Goal: Task Accomplishment & Management: Use online tool/utility

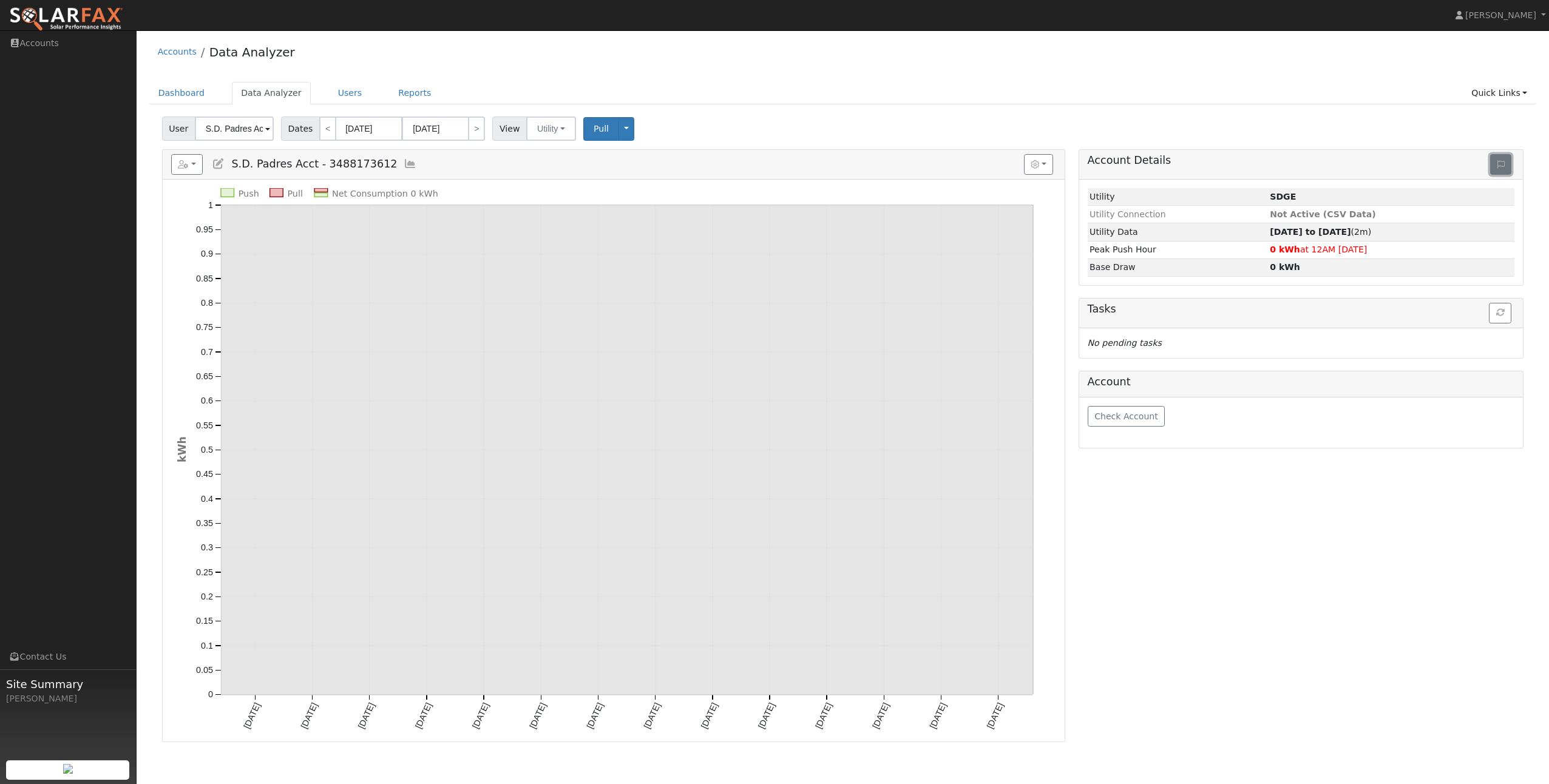
click at [1500, 163] on icon at bounding box center [1501, 164] width 7 height 8
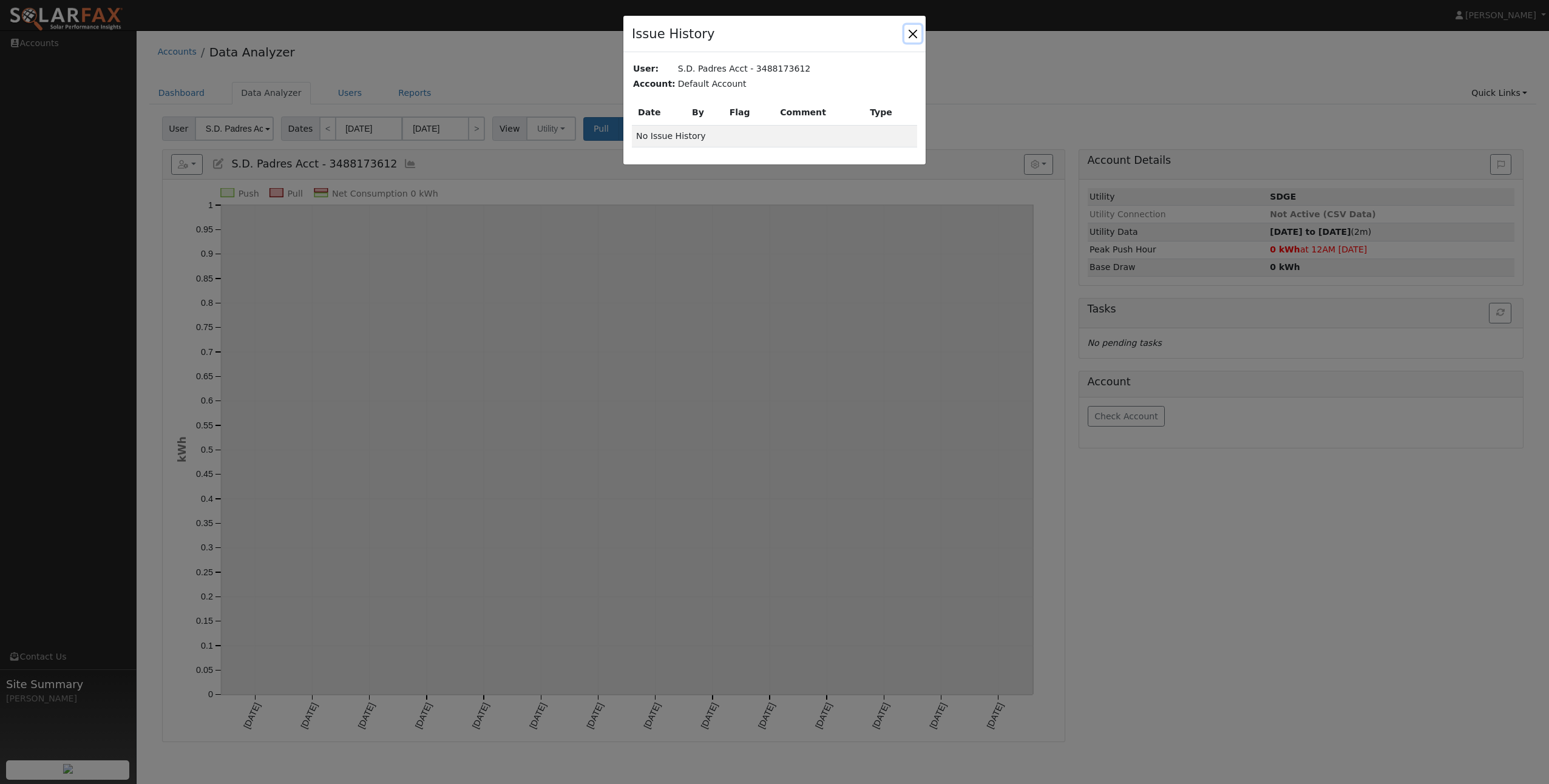
click at [916, 35] on button "button" at bounding box center [912, 33] width 17 height 17
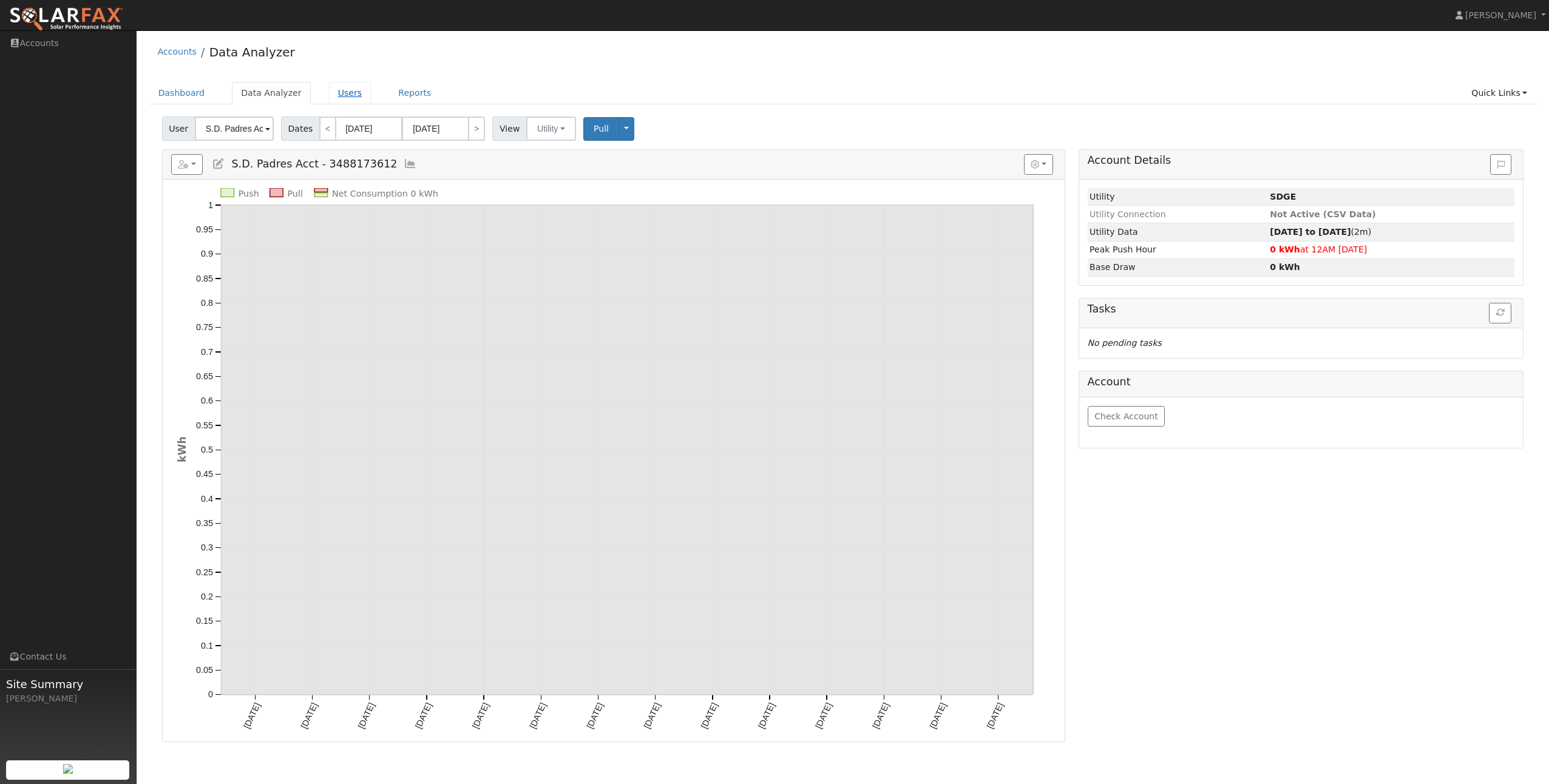
click at [341, 93] on link "Users" at bounding box center [350, 93] width 42 height 23
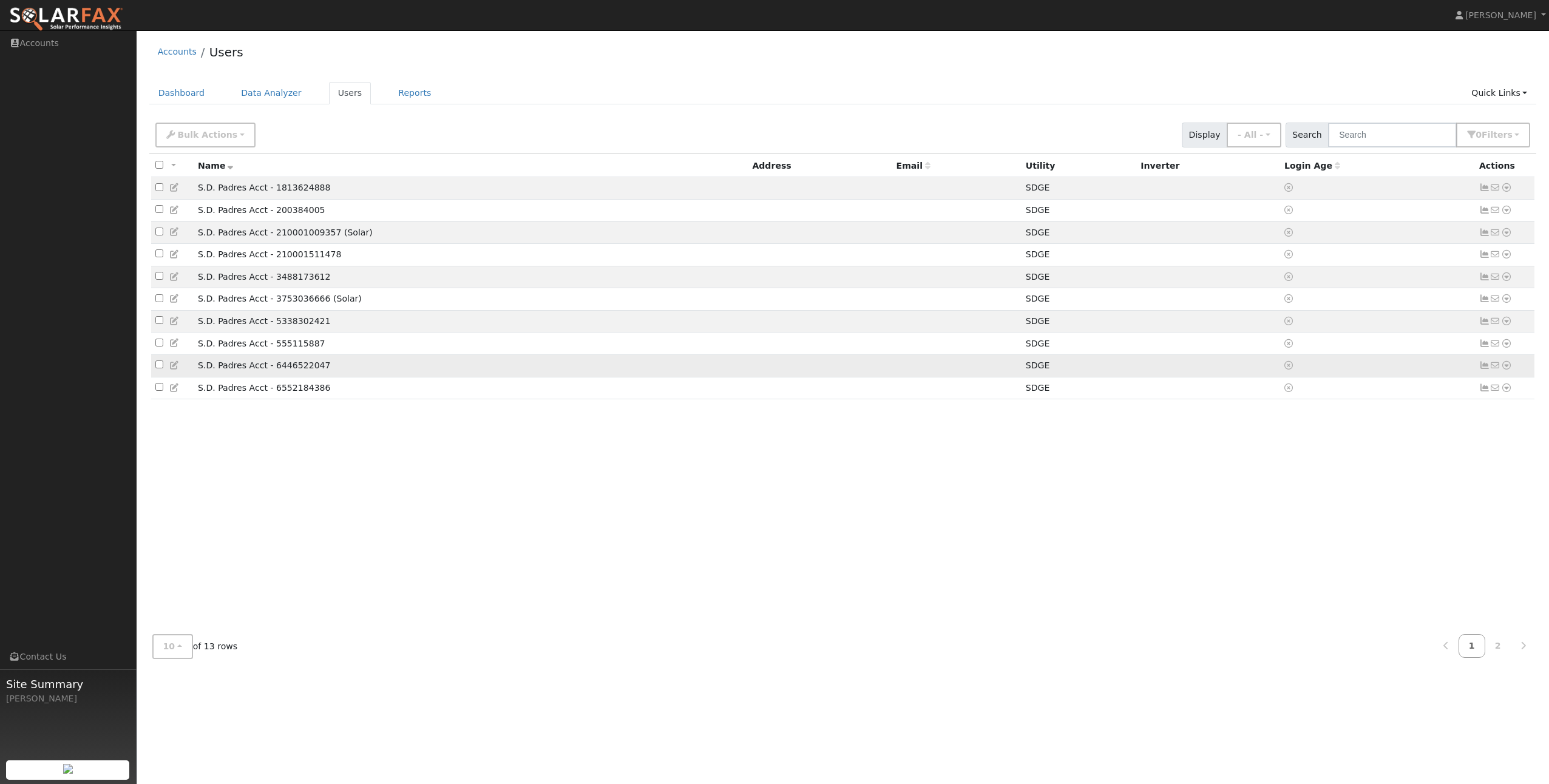
click at [247, 376] on td "S.D. Padres Acct - 6446522047" at bounding box center [470, 365] width 554 height 23
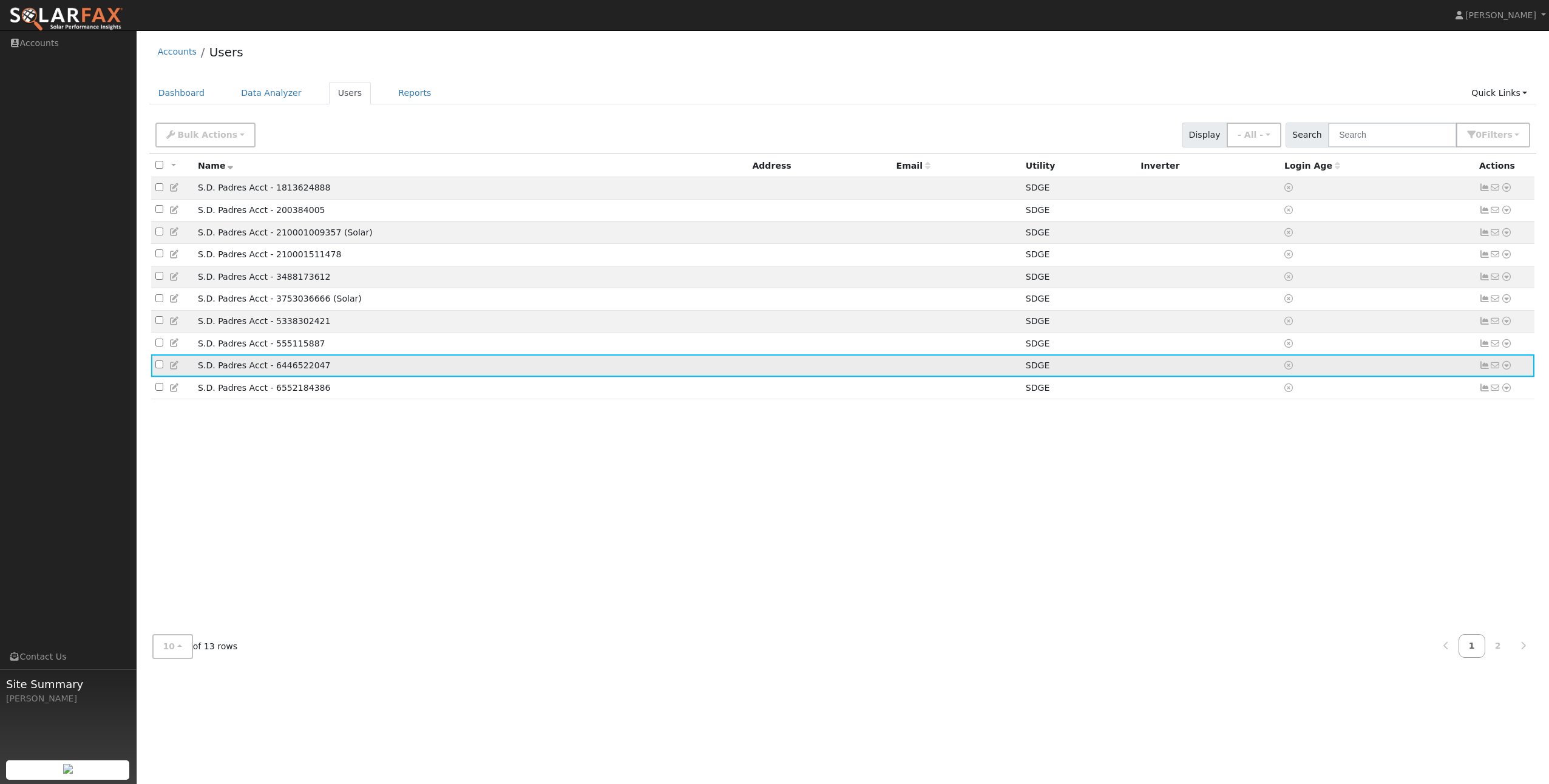
click at [158, 368] on input "checkbox" at bounding box center [159, 365] width 8 height 8
checkbox input "true"
click at [1481, 370] on icon at bounding box center [1485, 365] width 11 height 8
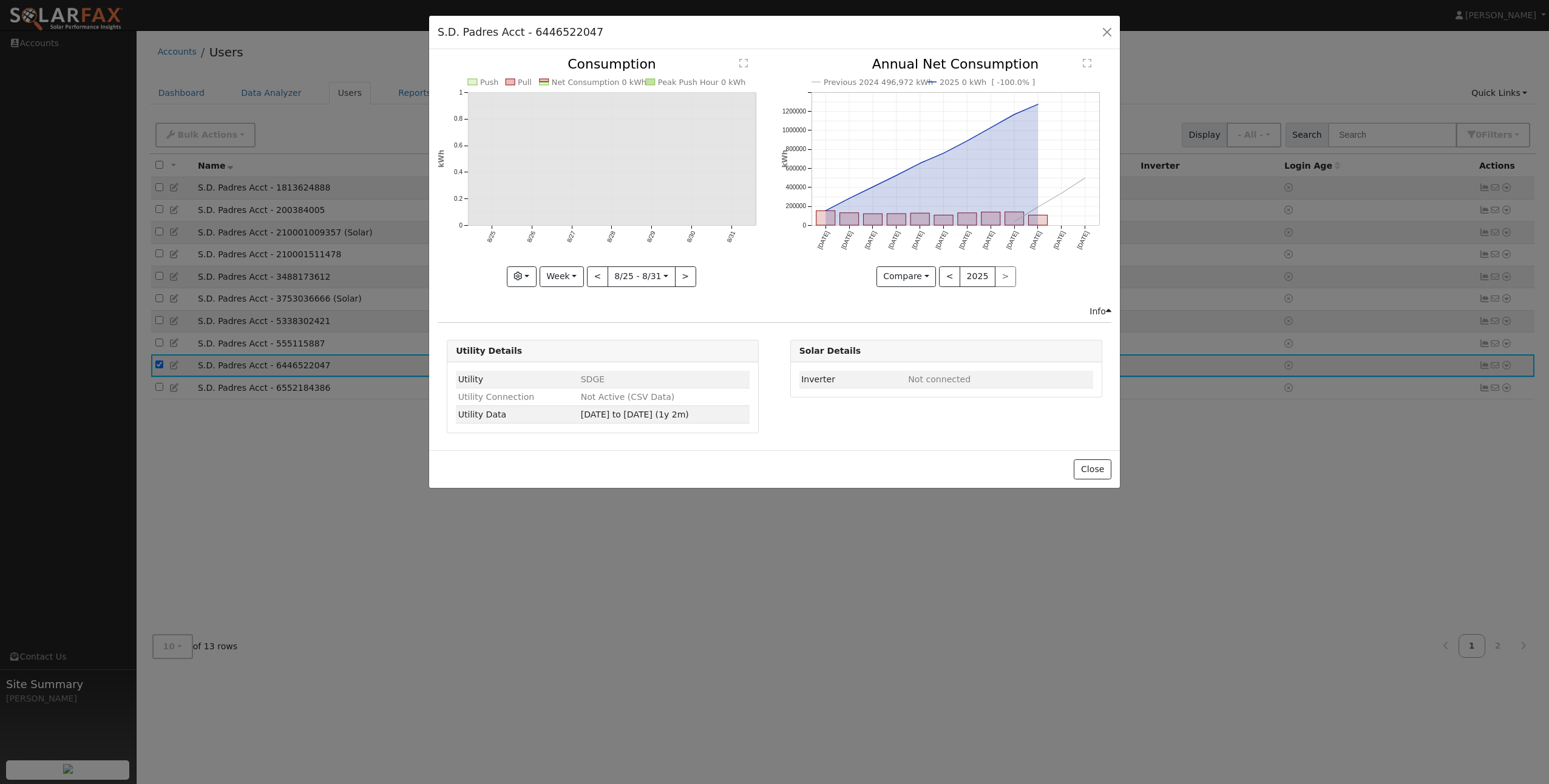
click at [1107, 310] on icon at bounding box center [1108, 310] width 5 height 8
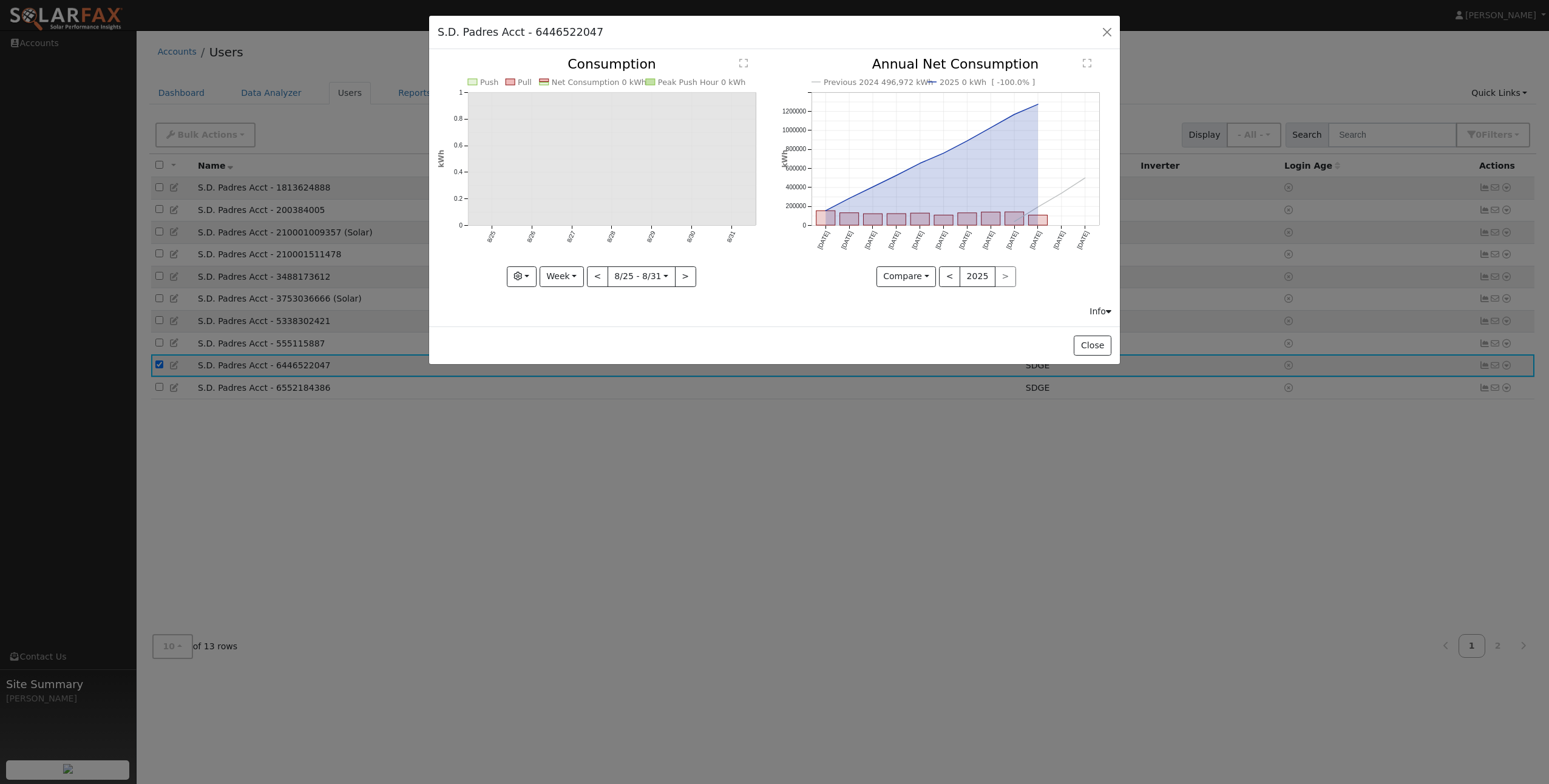
click at [1107, 310] on icon at bounding box center [1108, 310] width 5 height 8
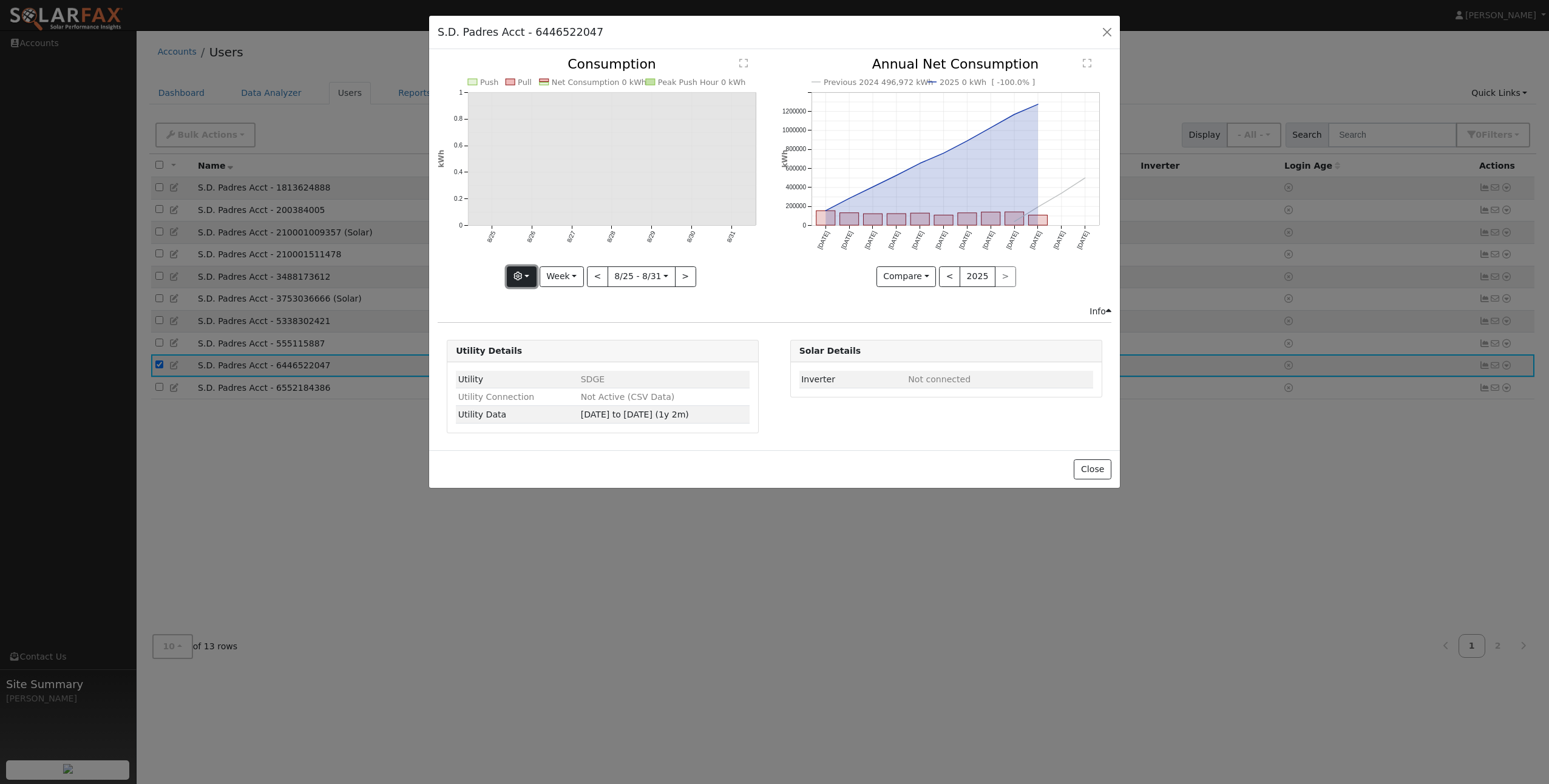
click at [522, 277] on icon "button" at bounding box center [518, 276] width 8 height 8
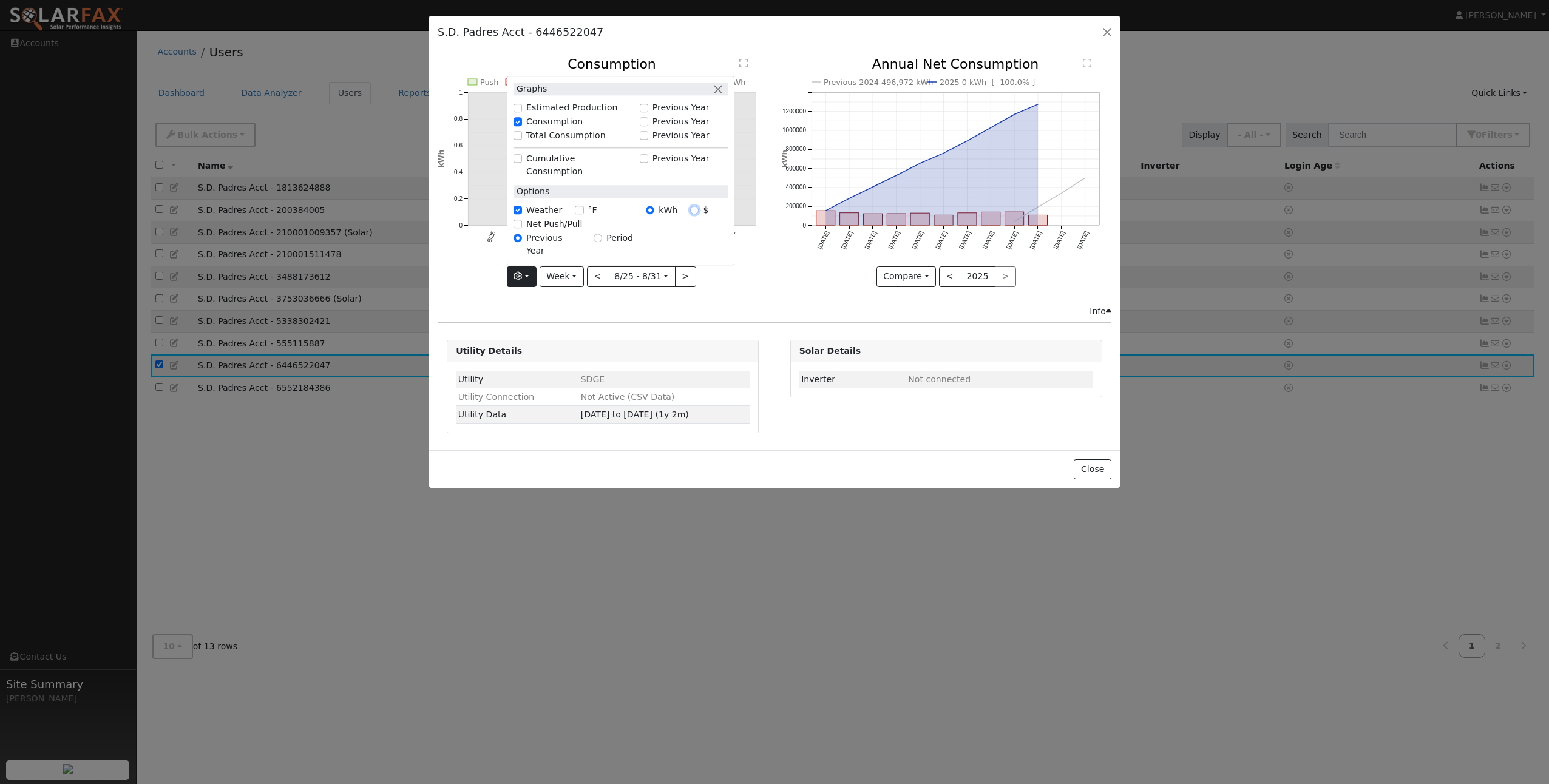
click at [695, 215] on input "$" at bounding box center [694, 210] width 8 height 8
radio input "true"
click at [723, 95] on button "button" at bounding box center [718, 89] width 13 height 13
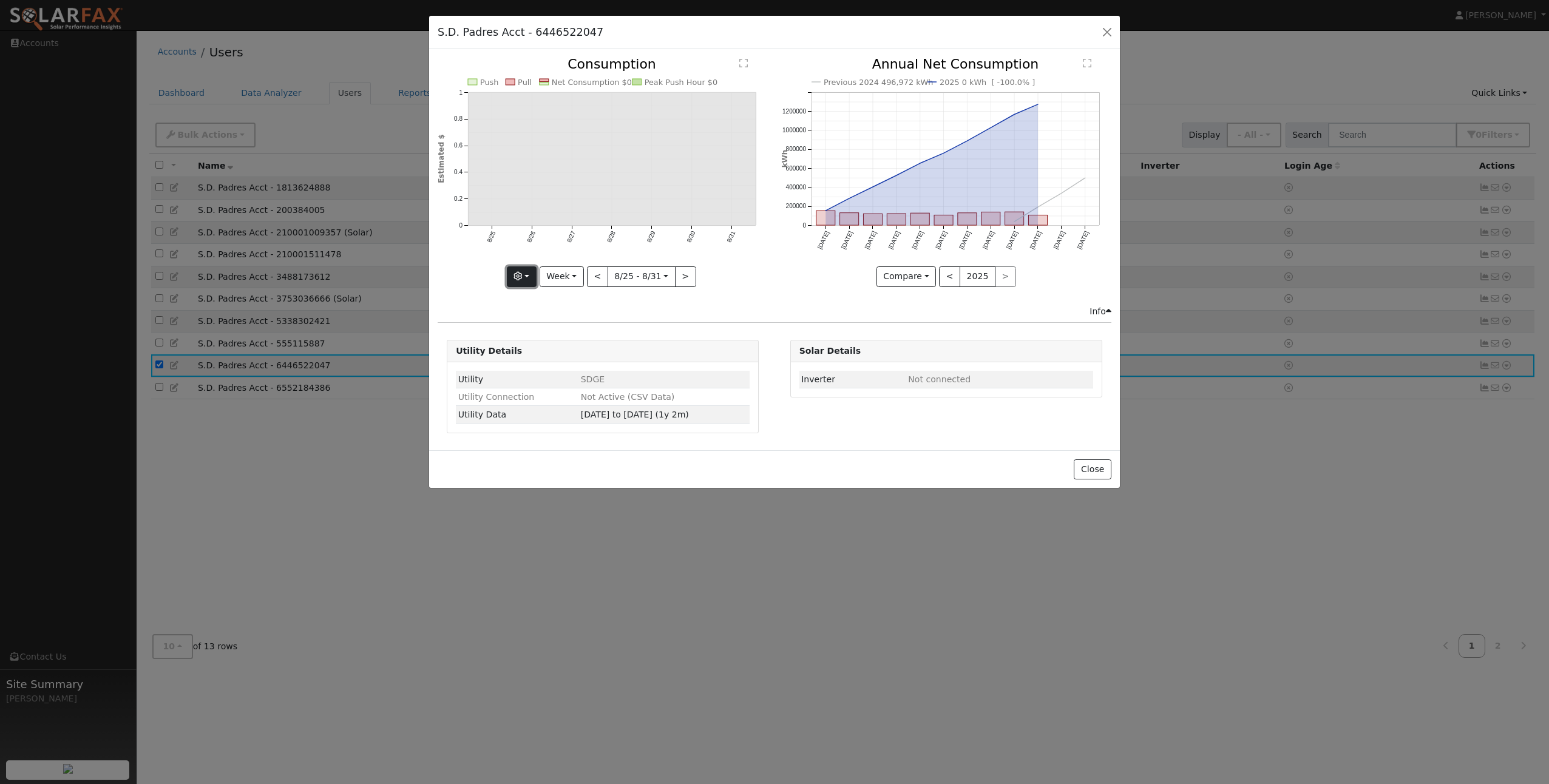
click at [532, 275] on button "button" at bounding box center [521, 277] width 29 height 21
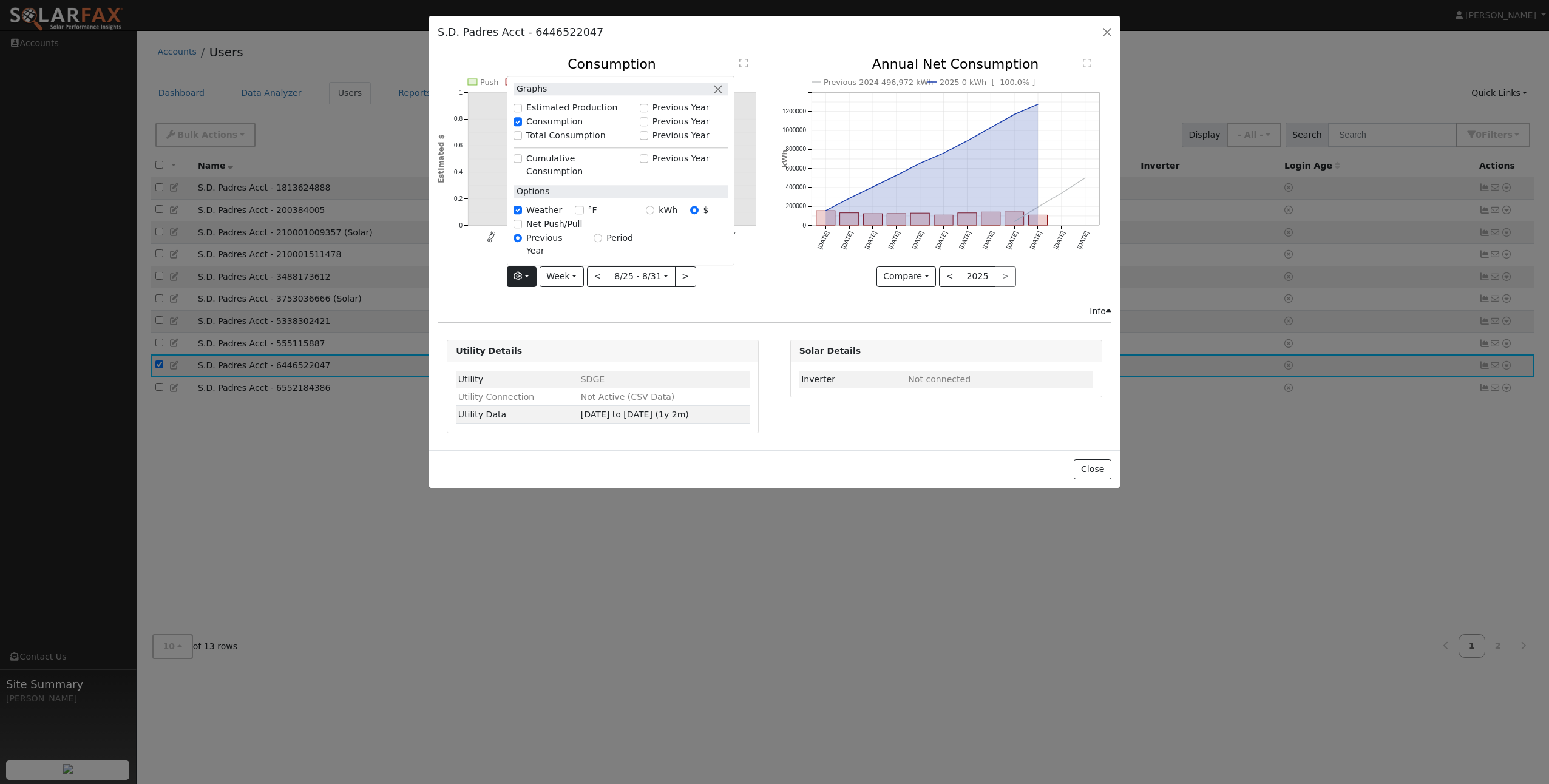
click at [665, 217] on label "kWh" at bounding box center [668, 211] width 19 height 13
click at [654, 215] on input "kWh" at bounding box center [649, 210] width 8 height 8
radio input "true"
radio input "false"
click at [910, 166] on icon "Previous 2024 496,972 kWh 2025 0 kWh [ -100.0% ] Sep '24 Oct '24 Nov '24 Dec '2…" at bounding box center [946, 169] width 331 height 222
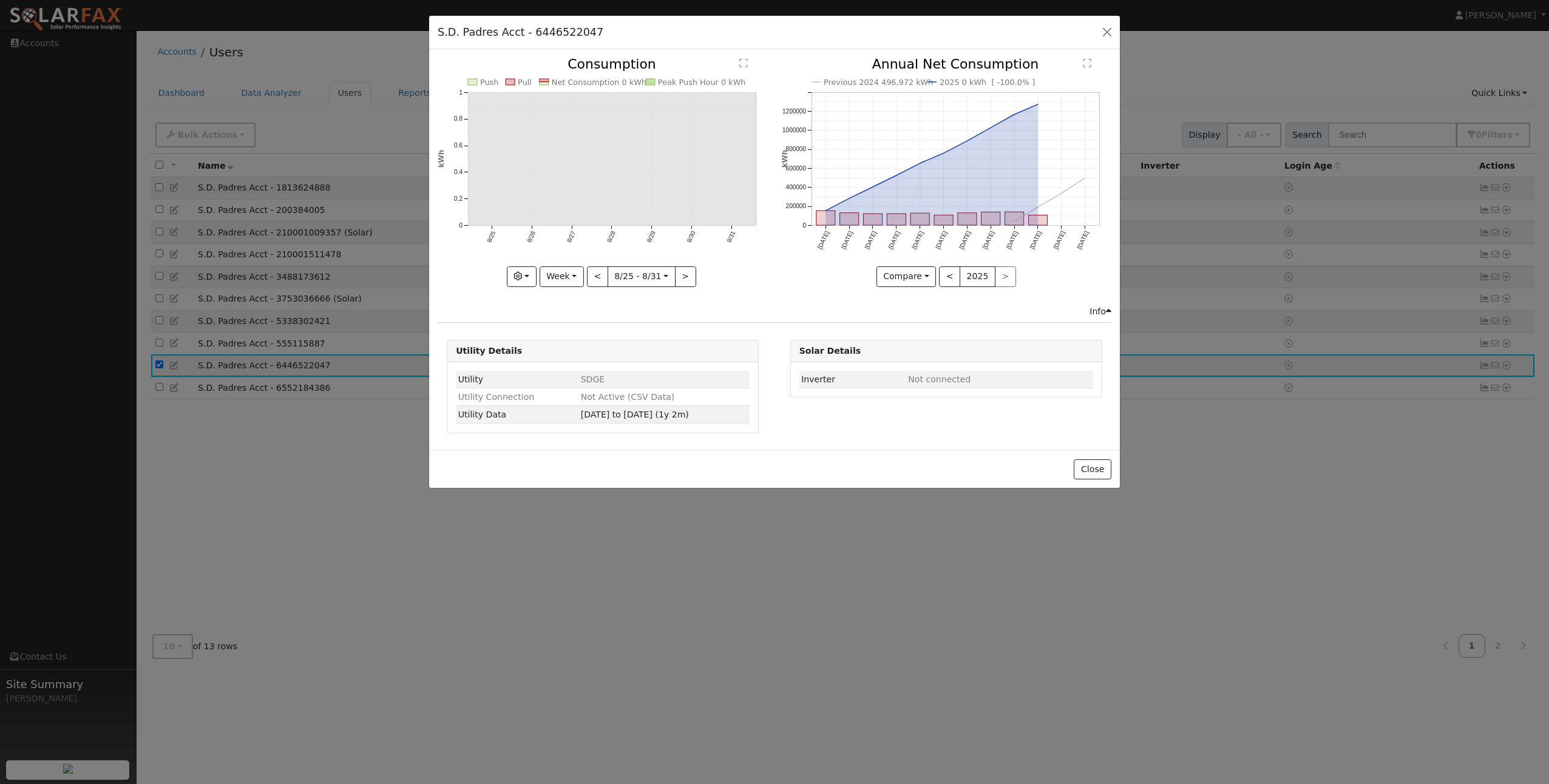
click at [933, 174] on icon "Previous 2024 496,972 kWh 2025 0 kWh [ -100.0% ] Sep '24 Oct '24 Nov '24 Dec '2…" at bounding box center [946, 169] width 331 height 222
click at [946, 223] on rect "onclick=""" at bounding box center [944, 220] width 19 height 10
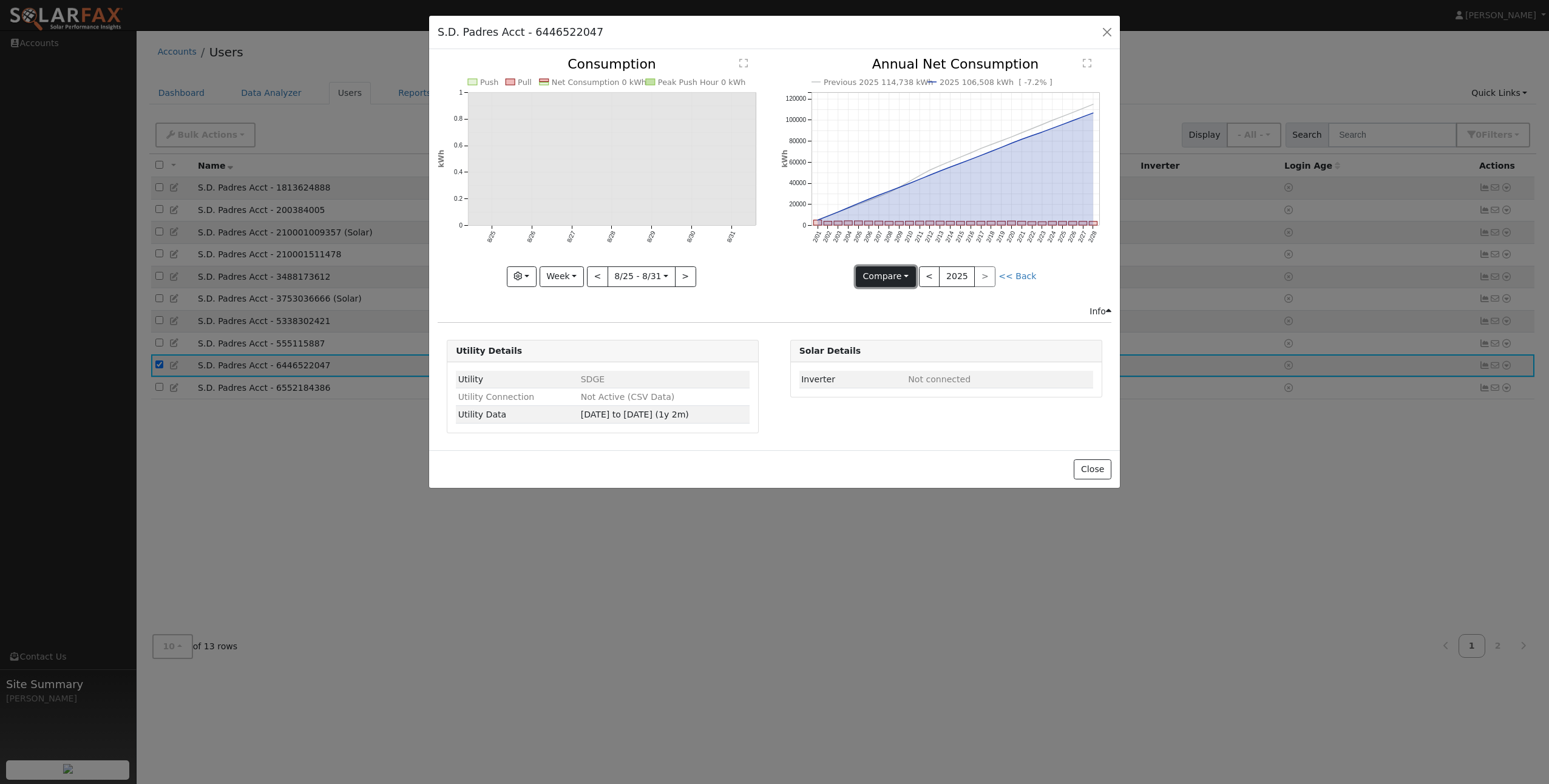
click at [902, 277] on button "Compare" at bounding box center [886, 277] width 60 height 21
click at [1088, 61] on text "" at bounding box center [1086, 63] width 8 height 10
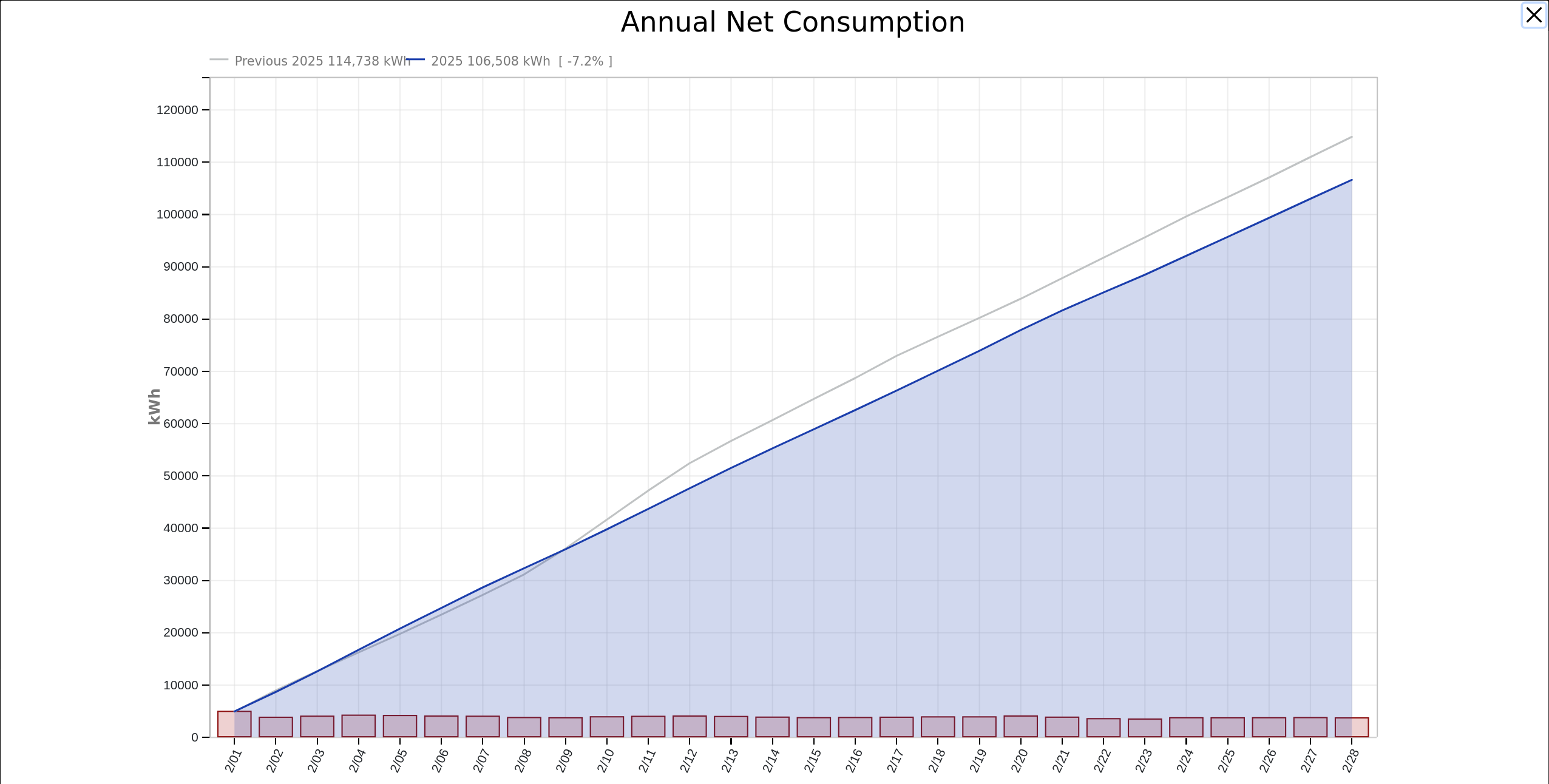
click at [1533, 10] on button "button" at bounding box center [1534, 15] width 23 height 23
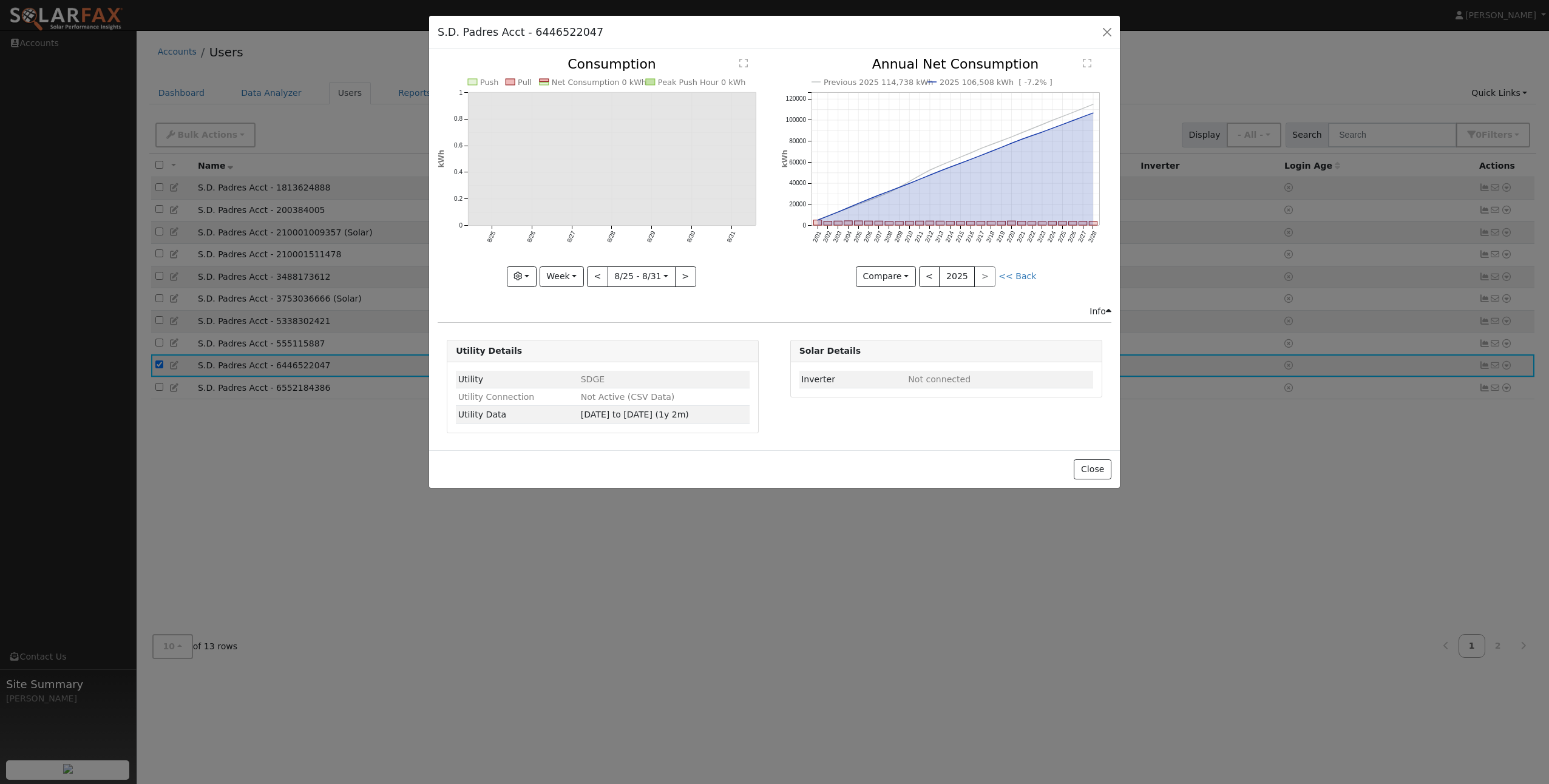
click at [262, 444] on div "S.D. Padres Acct - 6446522047 Default Account Default Account Primary Account I…" at bounding box center [774, 392] width 1549 height 784
click at [1107, 29] on button "button" at bounding box center [1107, 32] width 17 height 17
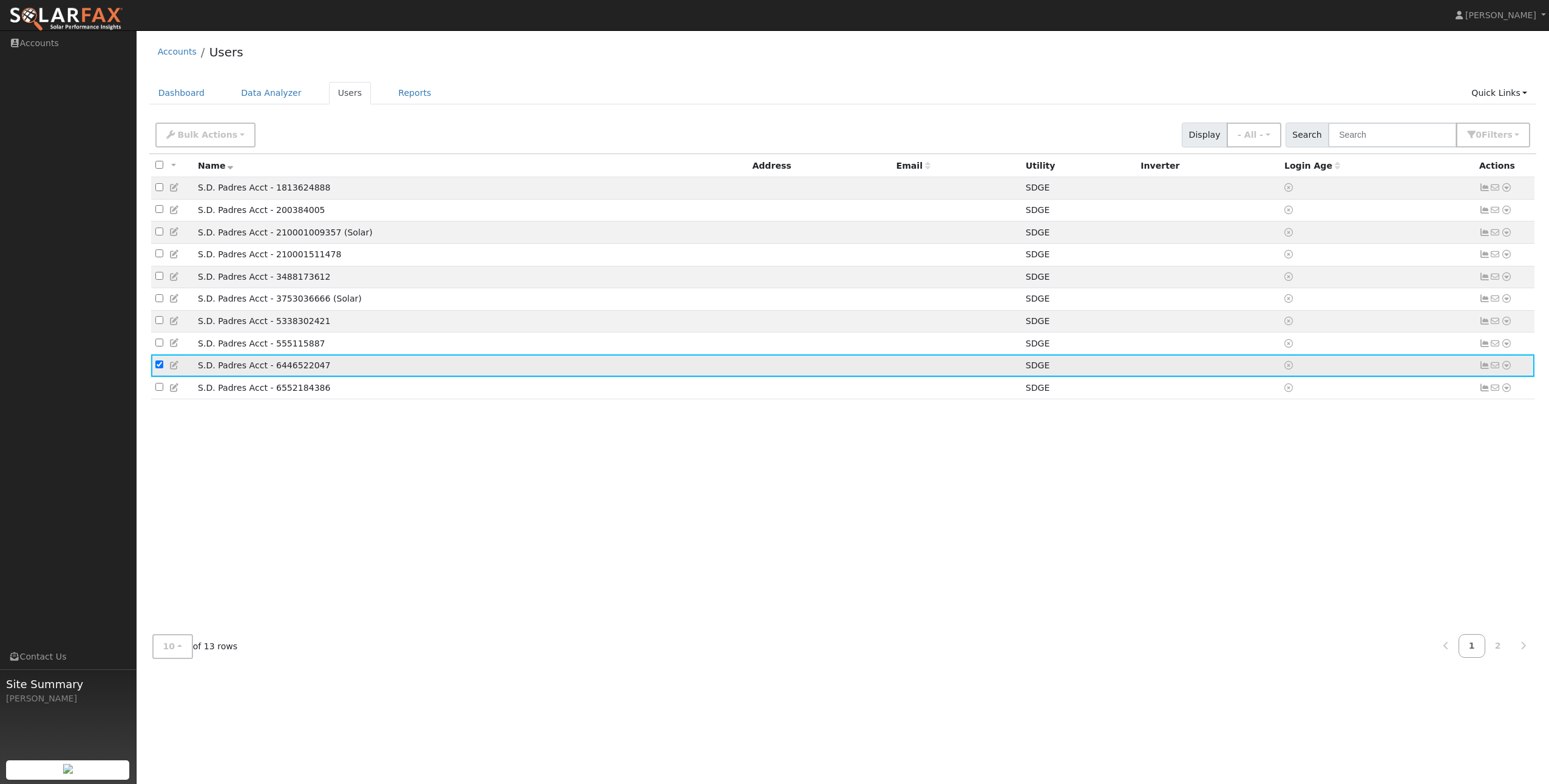
click at [1506, 370] on icon at bounding box center [1507, 365] width 11 height 8
click at [1447, 394] on link "Data Analyzer" at bounding box center [1467, 387] width 88 height 17
